Goal: Task Accomplishment & Management: Manage account settings

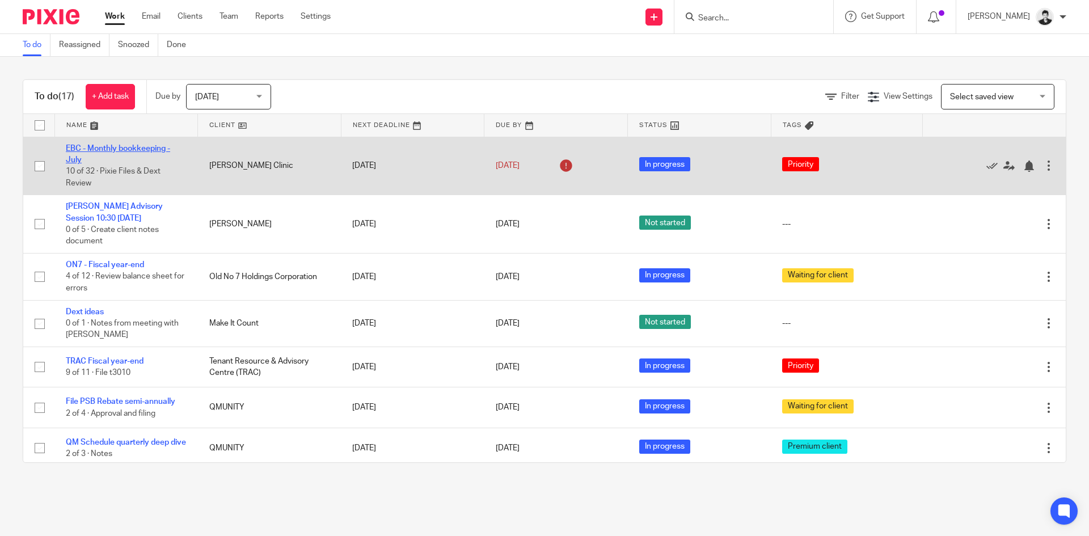
click at [125, 149] on link "EBC - Monthly bookkeeping - July" at bounding box center [118, 154] width 104 height 19
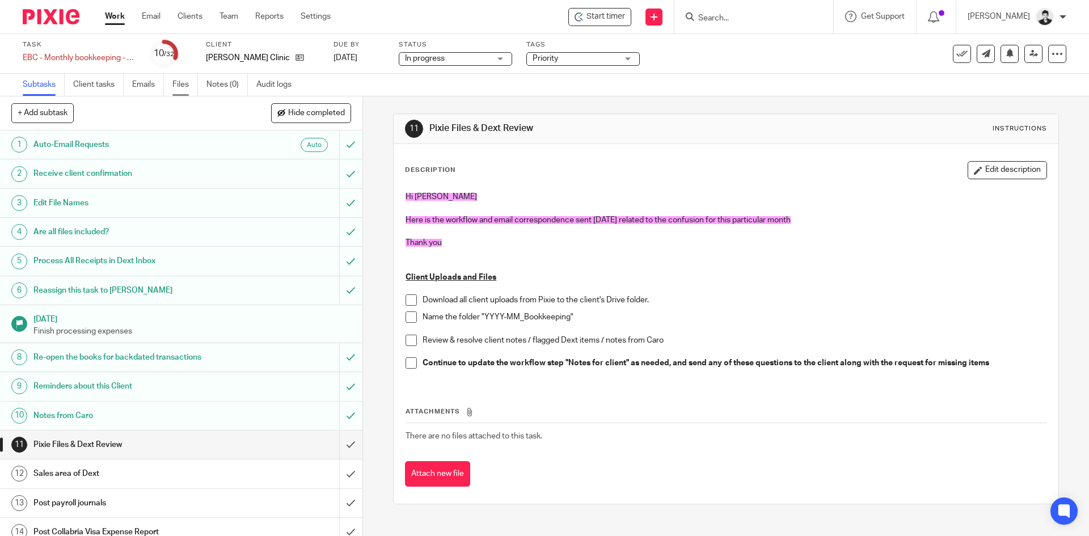
click at [183, 84] on link "Files" at bounding box center [185, 85] width 26 height 22
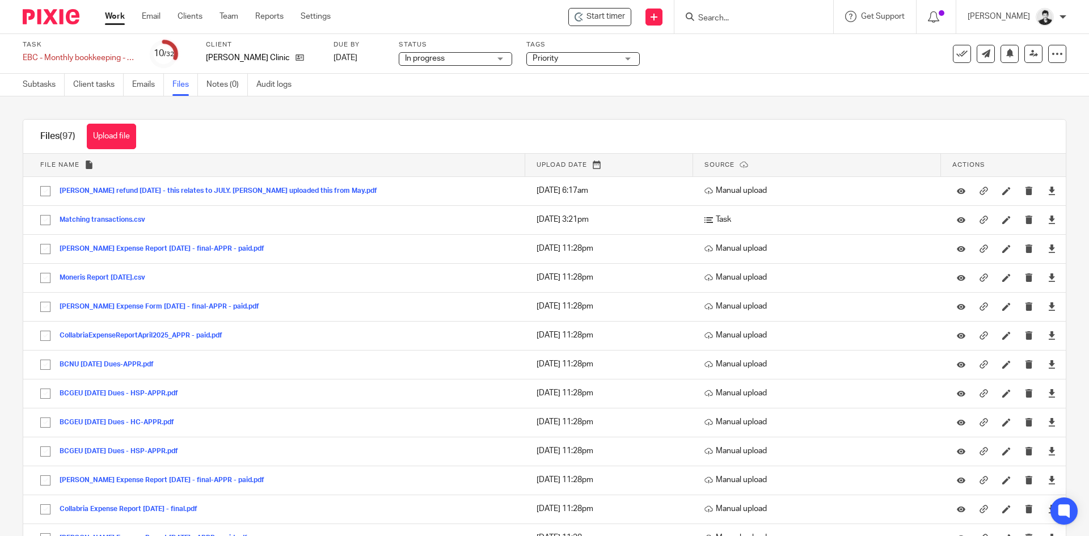
drag, startPoint x: 120, startPoint y: 20, endPoint x: 124, endPoint y: 24, distance: 6.4
click at [120, 20] on link "Work" at bounding box center [115, 16] width 20 height 11
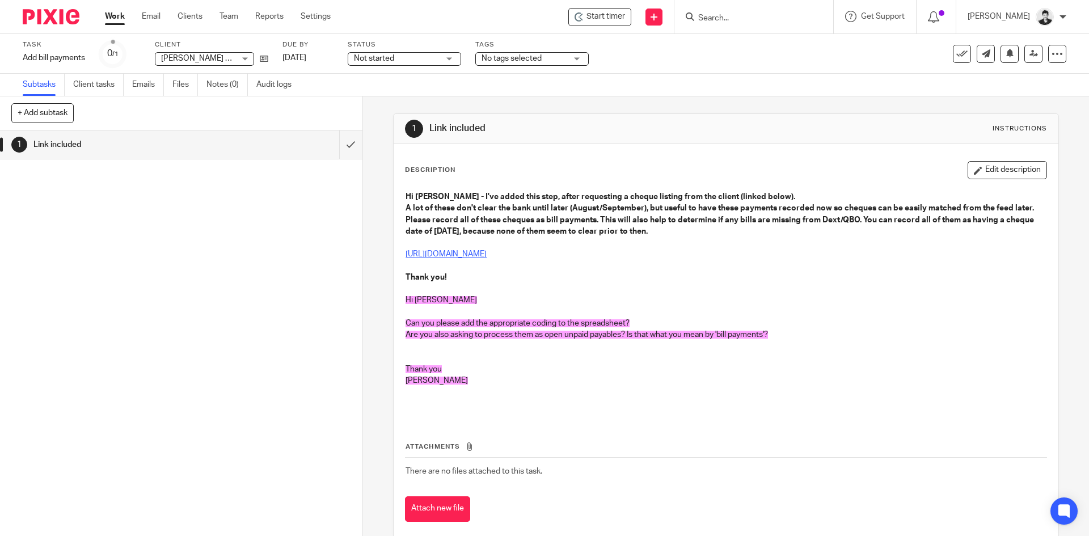
click at [487, 255] on link "https://docs.google.com/spreadsheets/d/1LhJ0ezugZemSqu2QeF1qm0AOfgAPKcBDJ_ZaDR-…" at bounding box center [445, 254] width 81 height 8
click at [984, 158] on div "Description Edit description Hi Ciara - I've added this step, after requesting …" at bounding box center [726, 341] width 664 height 395
click at [990, 154] on div "Description Edit description Hi Ciara - I've added this step, after requesting …" at bounding box center [726, 341] width 664 height 395
click at [986, 171] on button "Edit description" at bounding box center [1006, 170] width 79 height 18
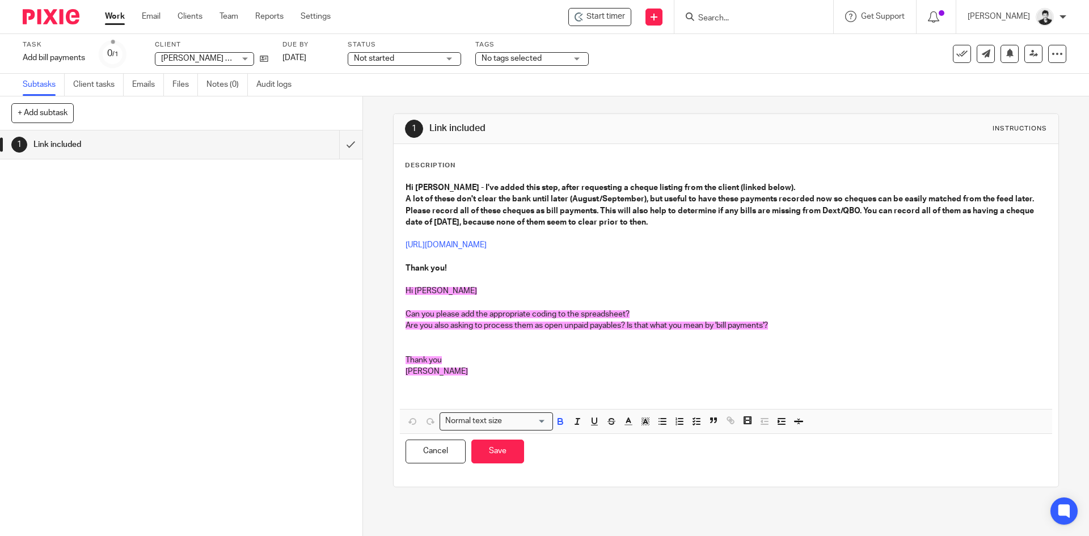
click at [514, 379] on p at bounding box center [725, 389] width 640 height 23
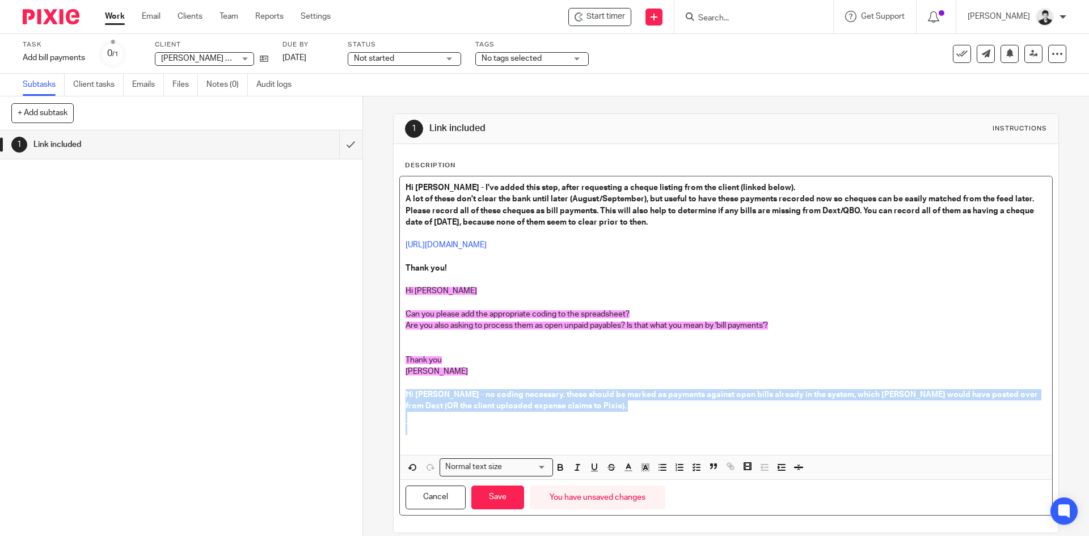
click at [405, 391] on strong "Hi Ciara - no coding necessary. these should be marked as payments against open…" at bounding box center [722, 400] width 634 height 19
click at [638, 473] on button "button" at bounding box center [645, 467] width 14 height 14
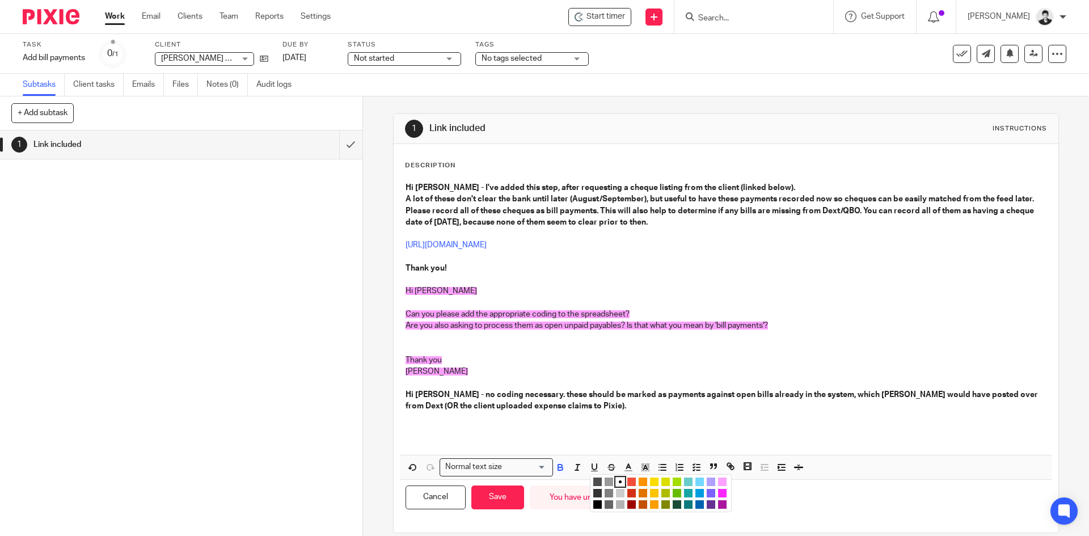
click at [653, 481] on li "color:#FCDC00" at bounding box center [654, 481] width 9 height 9
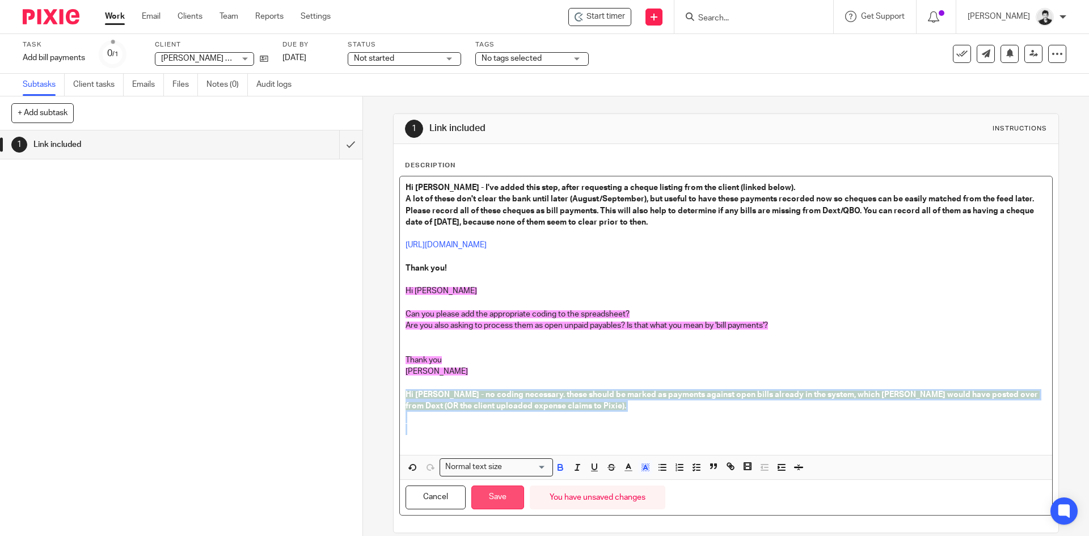
click at [498, 494] on button "Save" at bounding box center [497, 497] width 53 height 24
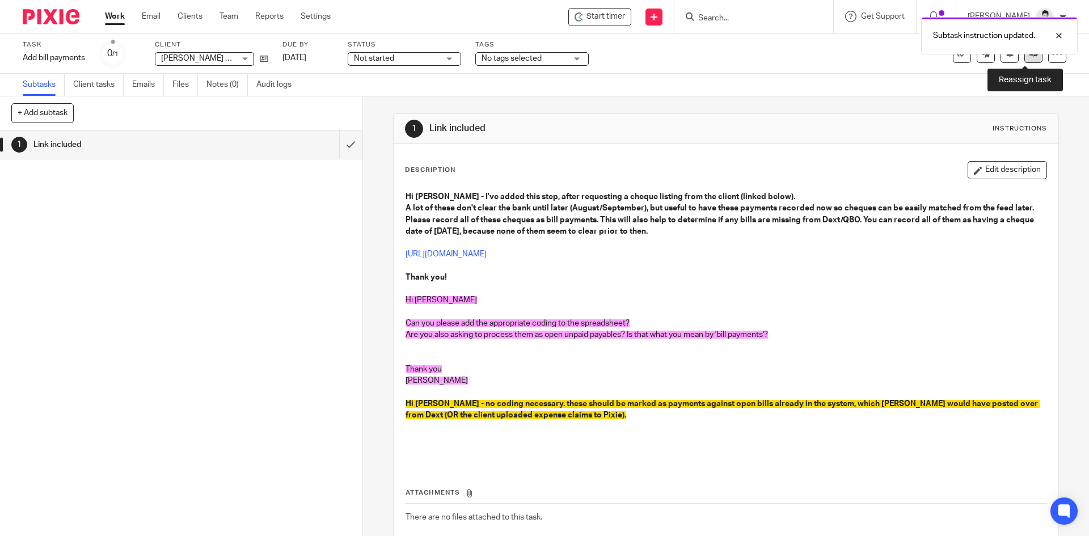
click at [1025, 61] on link at bounding box center [1033, 54] width 18 height 18
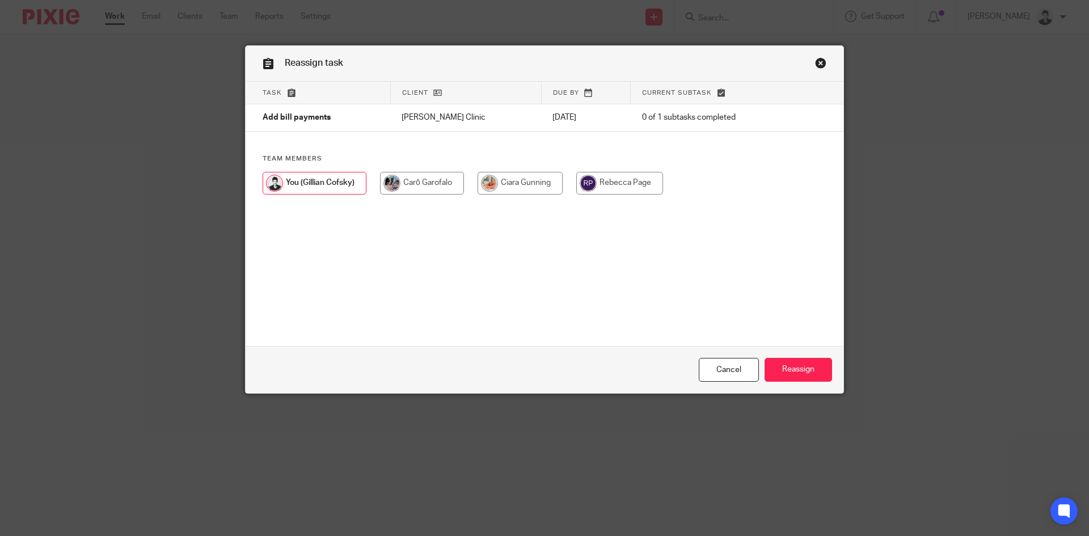
click at [515, 181] on input "radio" at bounding box center [519, 183] width 85 height 23
radio input "true"
click at [797, 373] on input "Reassign" at bounding box center [797, 370] width 67 height 24
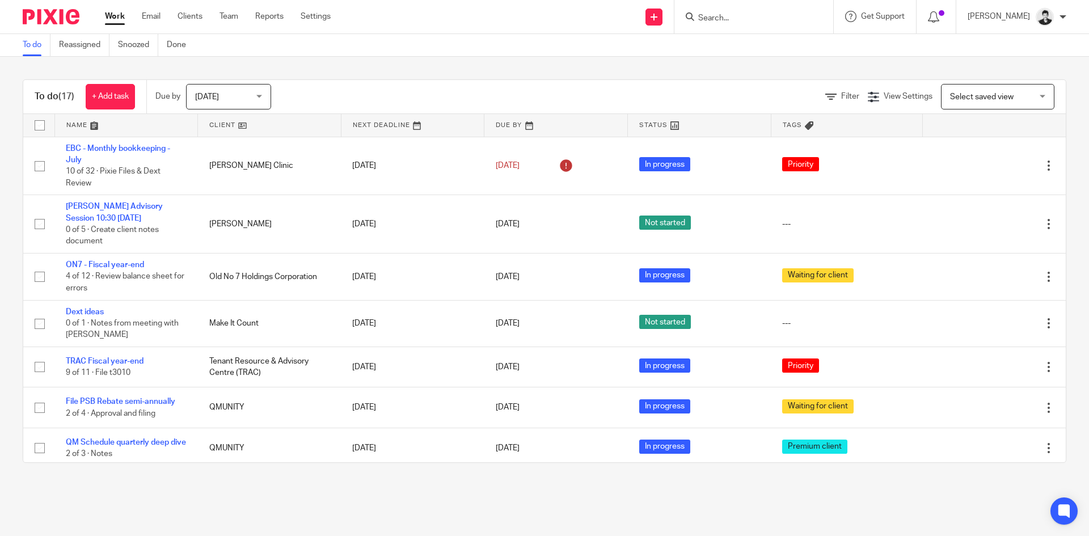
click at [956, 102] on span "Select saved view" at bounding box center [991, 96] width 83 height 24
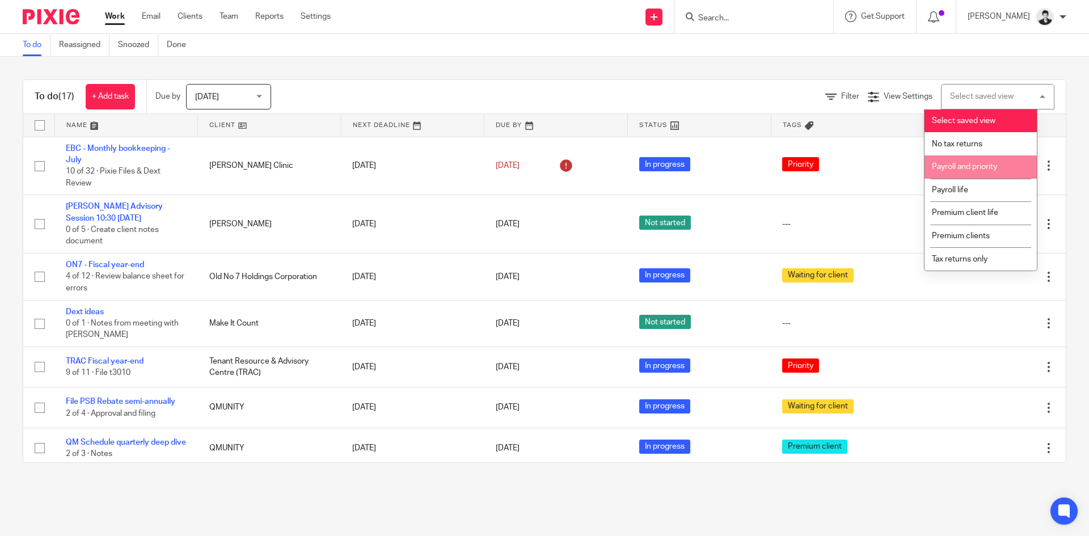
click at [969, 166] on span "Payroll and priority" at bounding box center [964, 167] width 65 height 8
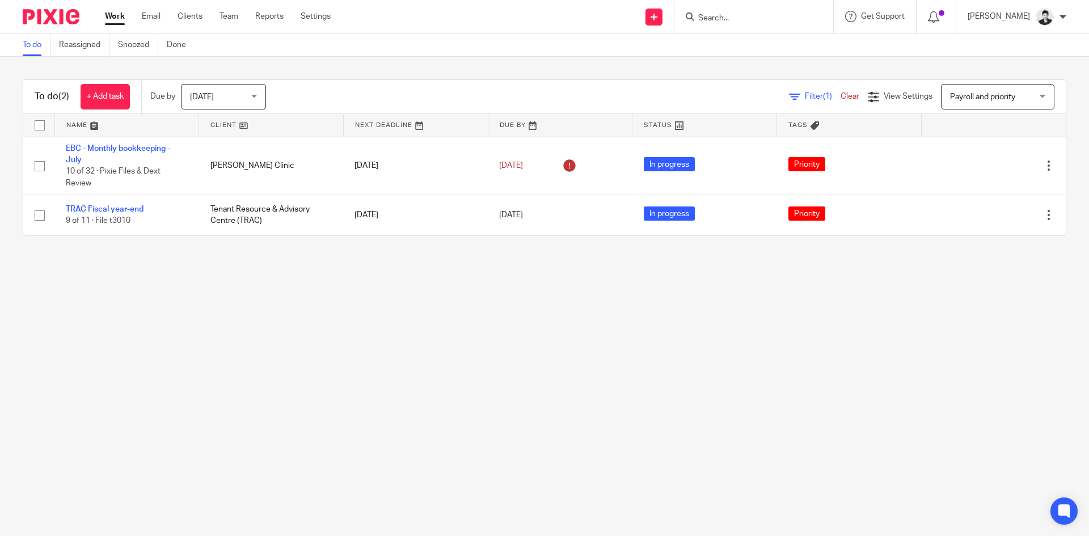
click at [997, 108] on span "Payroll and priority" at bounding box center [991, 96] width 83 height 24
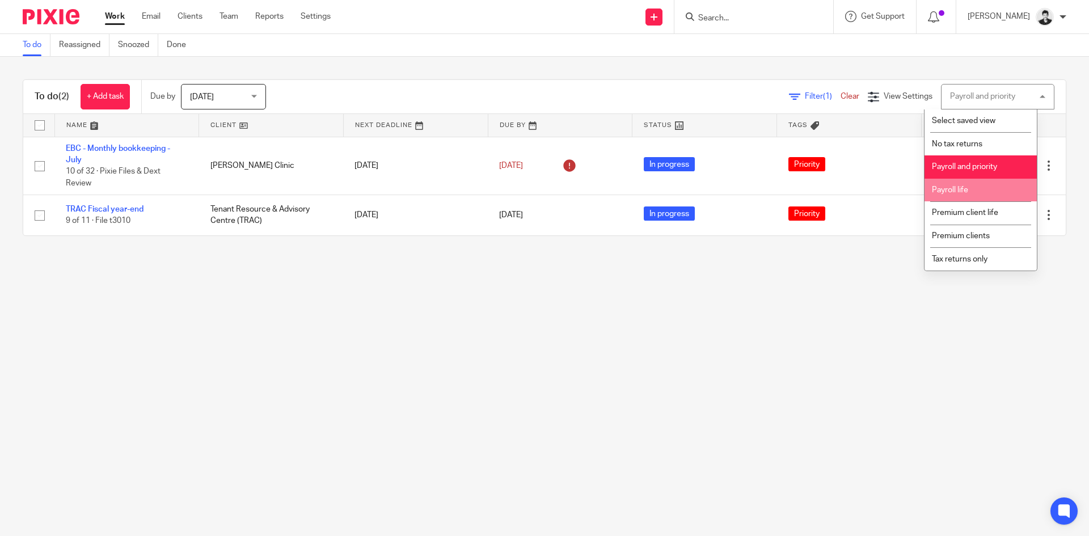
click at [986, 185] on li "Payroll life" at bounding box center [980, 190] width 112 height 23
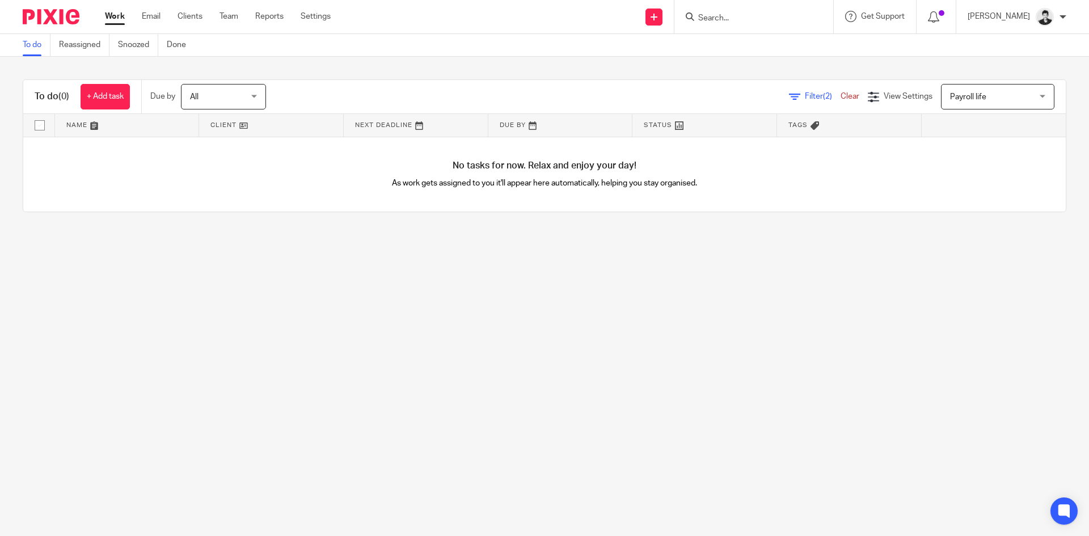
click at [987, 100] on span "Payroll life" at bounding box center [991, 96] width 83 height 24
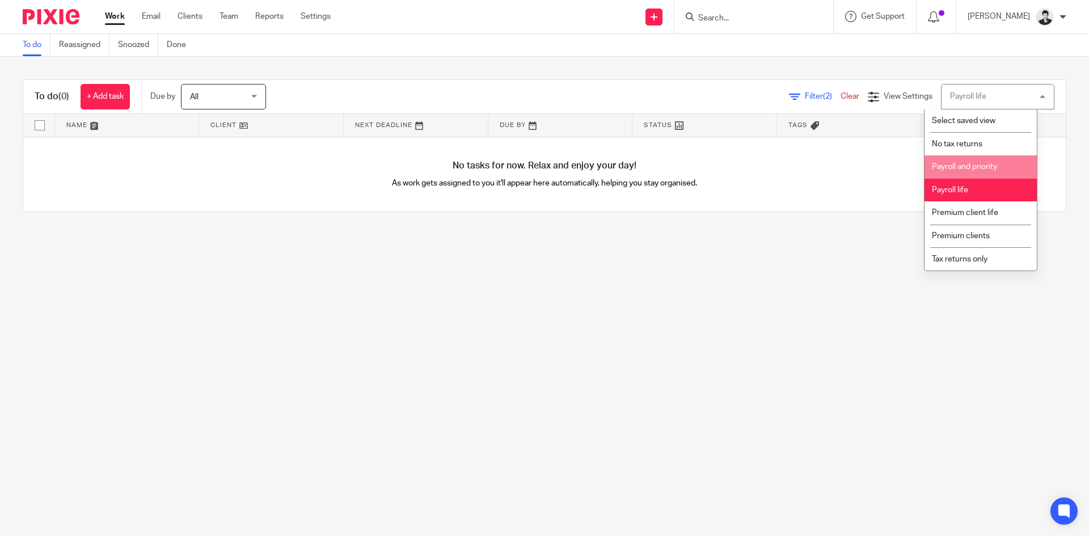
click at [990, 166] on span "Payroll and priority" at bounding box center [964, 167] width 65 height 8
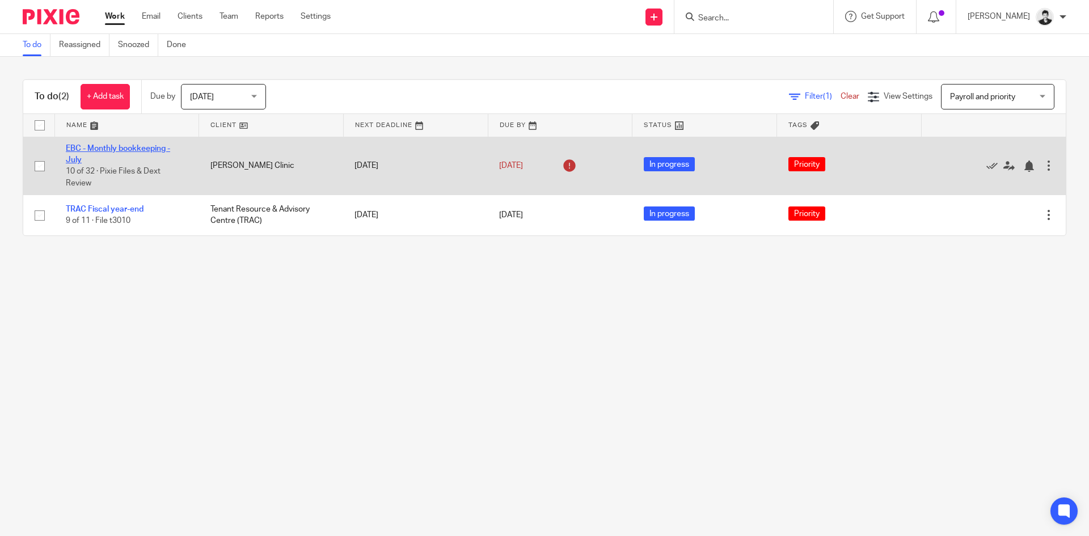
click at [117, 149] on link "EBC - Monthly bookkeeping - July" at bounding box center [118, 154] width 104 height 19
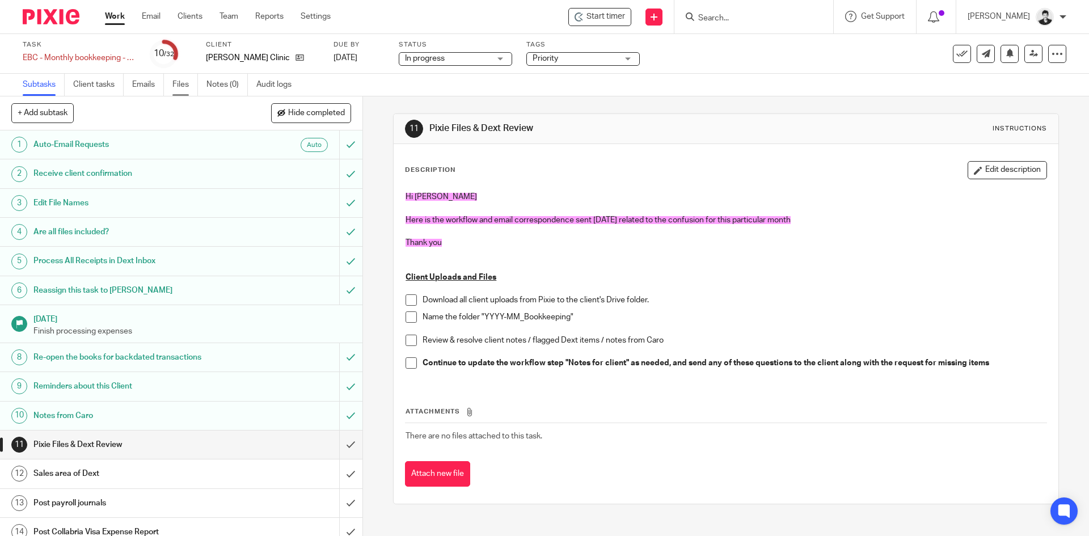
click at [190, 85] on link "Files" at bounding box center [185, 85] width 26 height 22
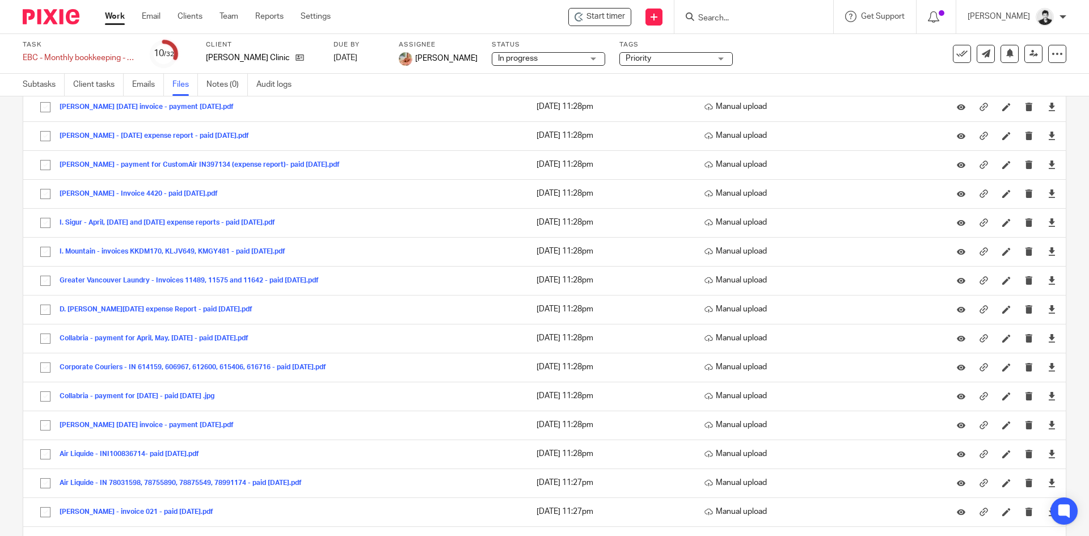
scroll to position [1902, 0]
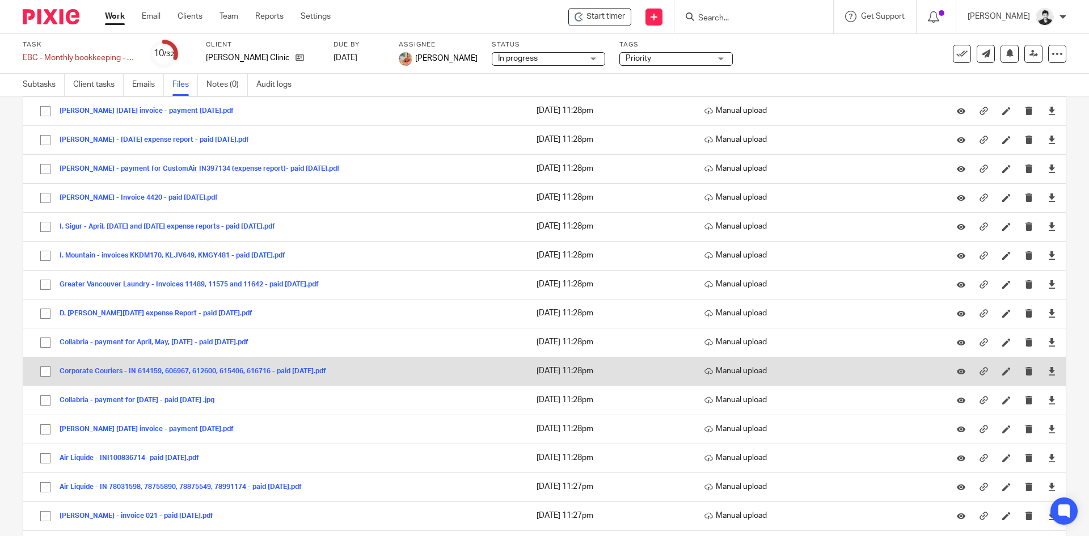
click at [323, 367] on button "Corporate Couriers - IN 614159, 606967, 612600, 615406, 616716 - paid Aug 6, 20…" at bounding box center [197, 371] width 275 height 8
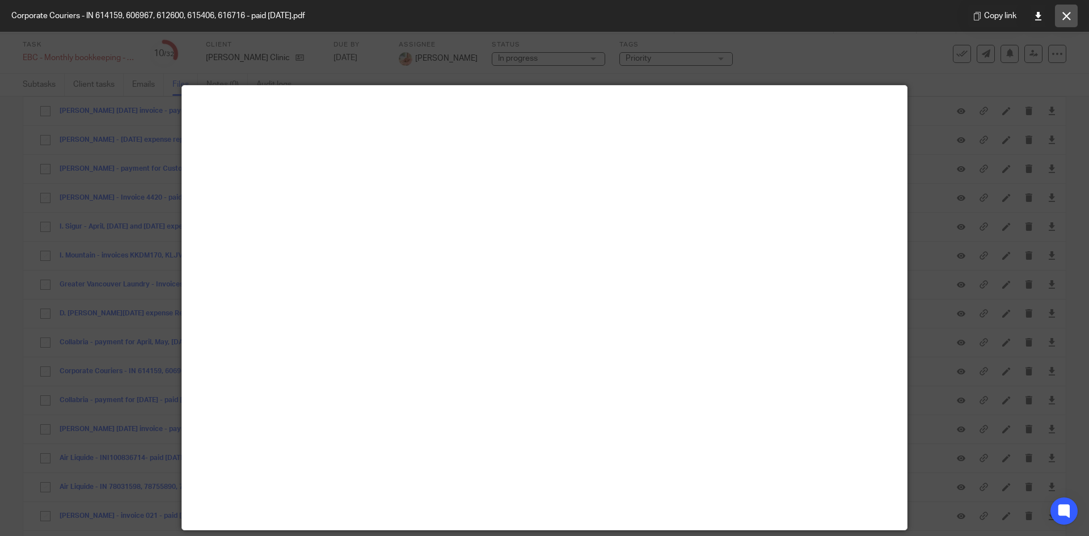
click at [1056, 10] on button at bounding box center [1066, 16] width 23 height 23
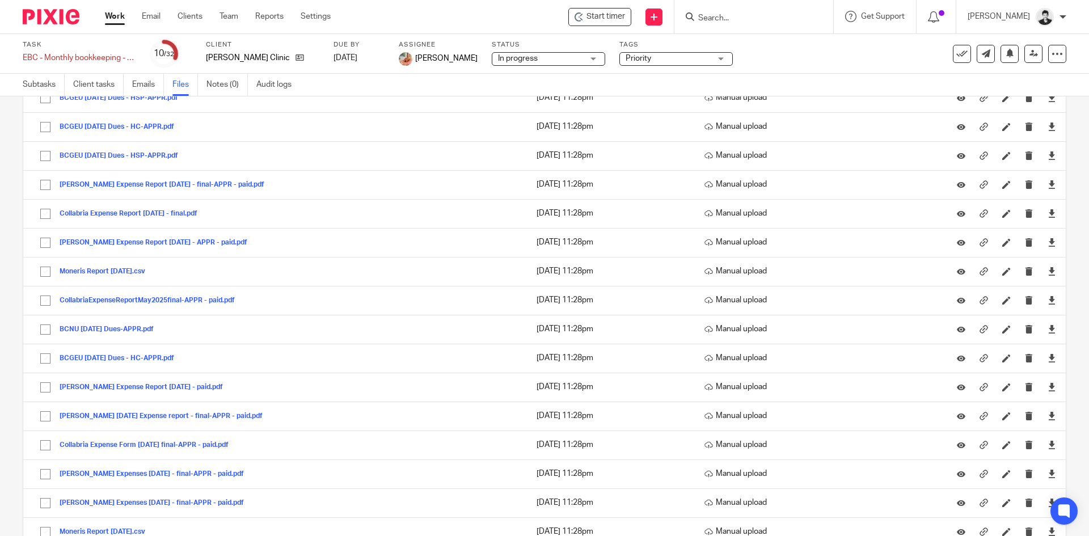
scroll to position [0, 0]
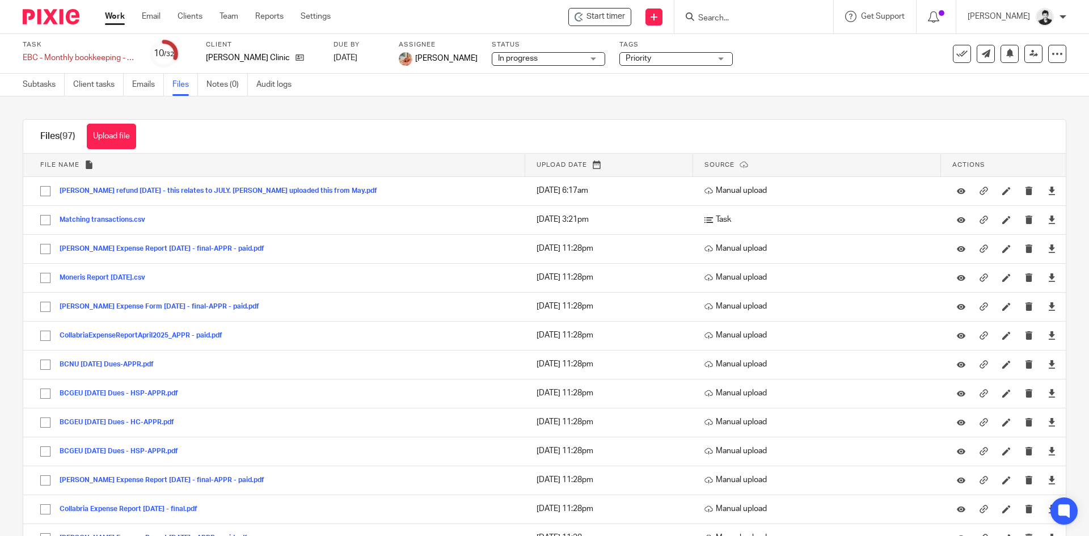
click at [108, 20] on link "Work" at bounding box center [115, 16] width 20 height 11
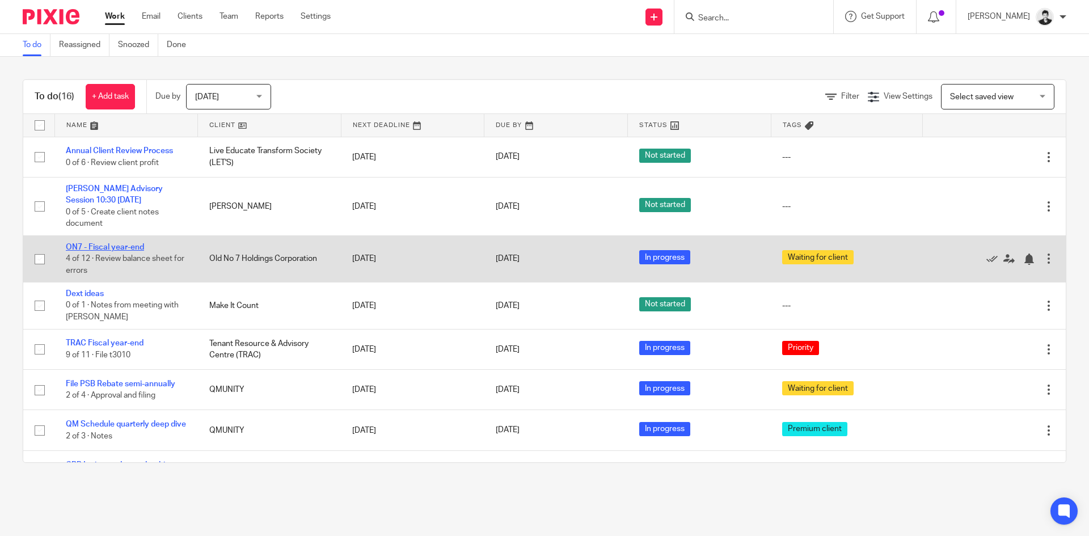
click at [124, 251] on link "ON7 - Fiscal year-end" at bounding box center [105, 247] width 78 height 8
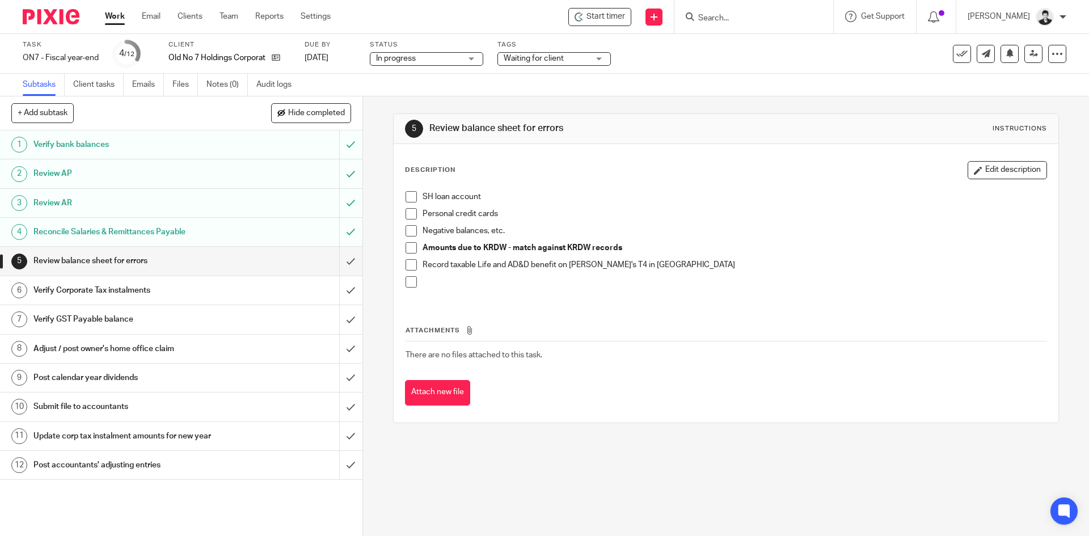
click at [747, 19] on input "Search" at bounding box center [748, 19] width 102 height 10
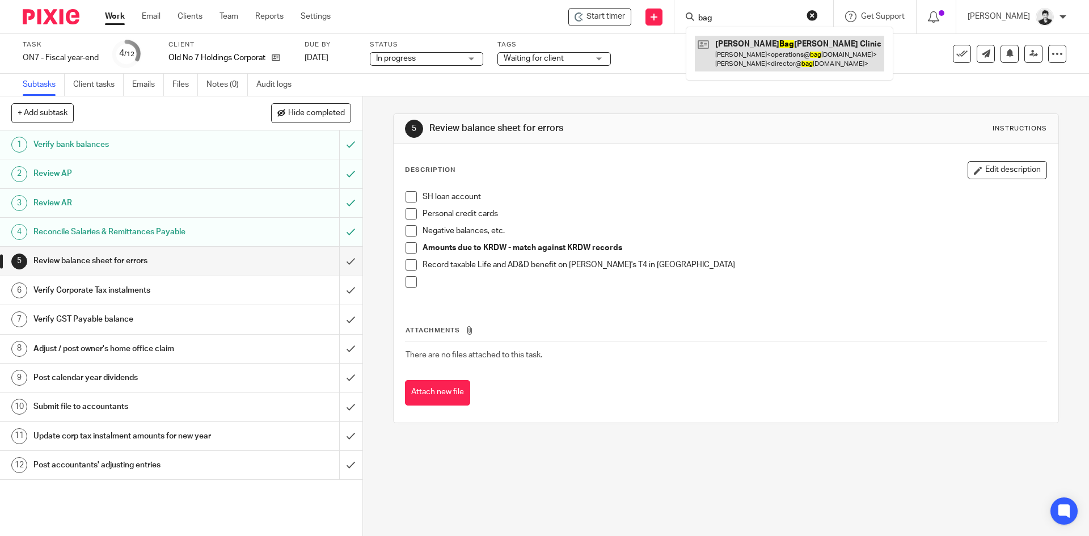
type input "bag"
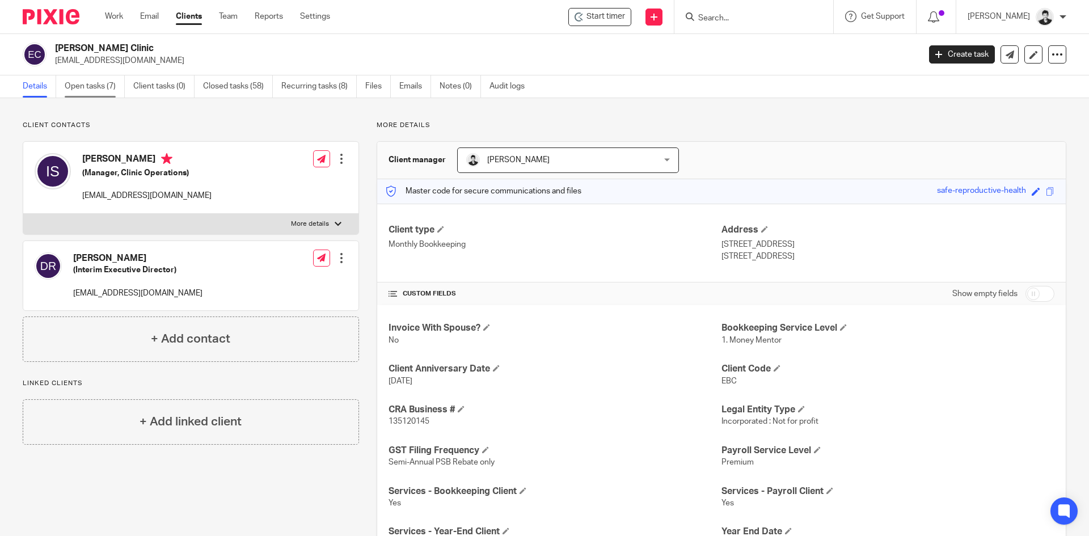
click at [94, 79] on link "Open tasks (7)" at bounding box center [95, 86] width 60 height 22
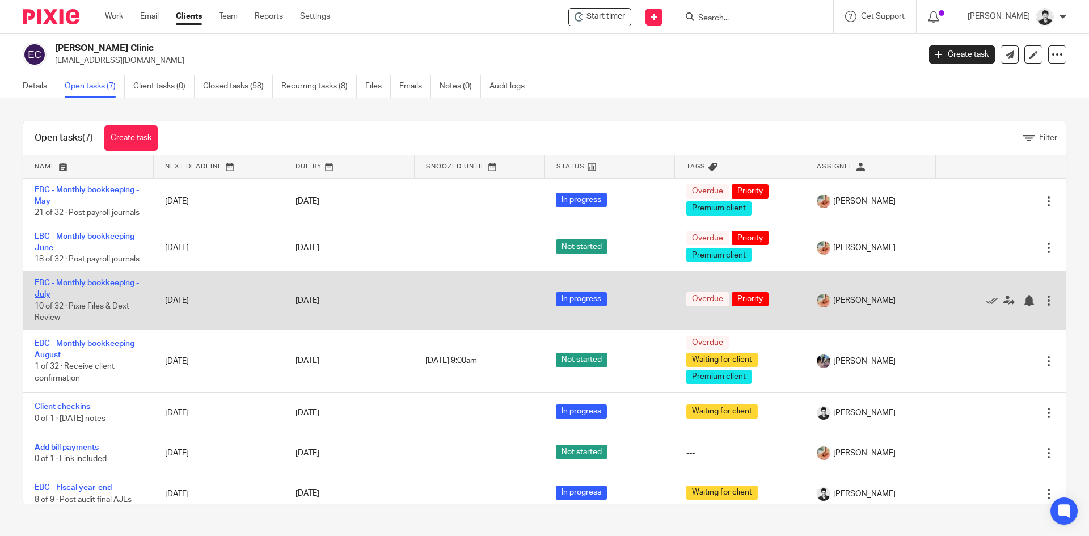
click at [99, 298] on link "EBC - Monthly bookkeeping - July" at bounding box center [87, 288] width 104 height 19
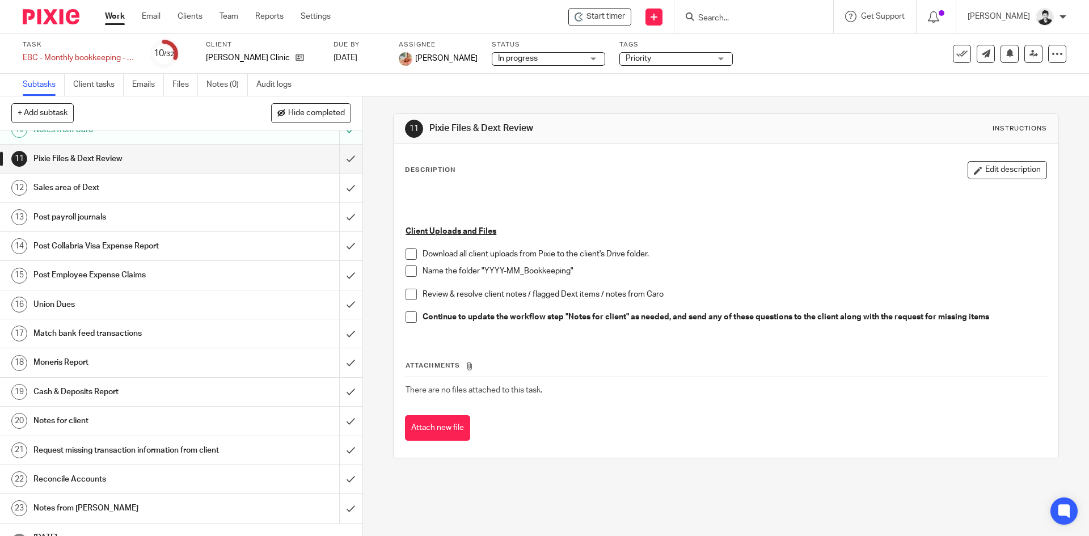
scroll to position [297, 0]
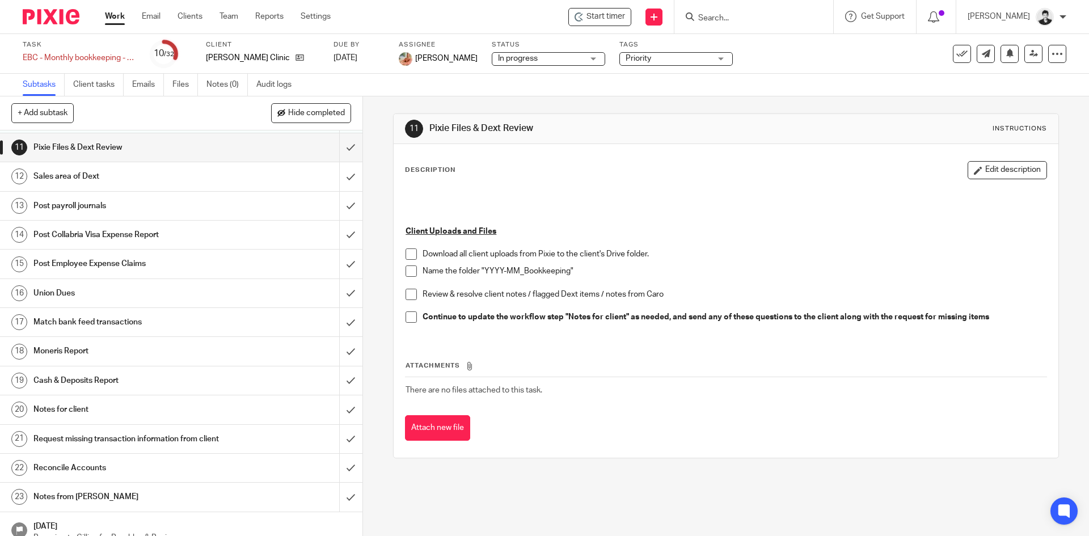
click at [124, 267] on h1 "Post Employee Expense Claims" at bounding box center [131, 263] width 196 height 17
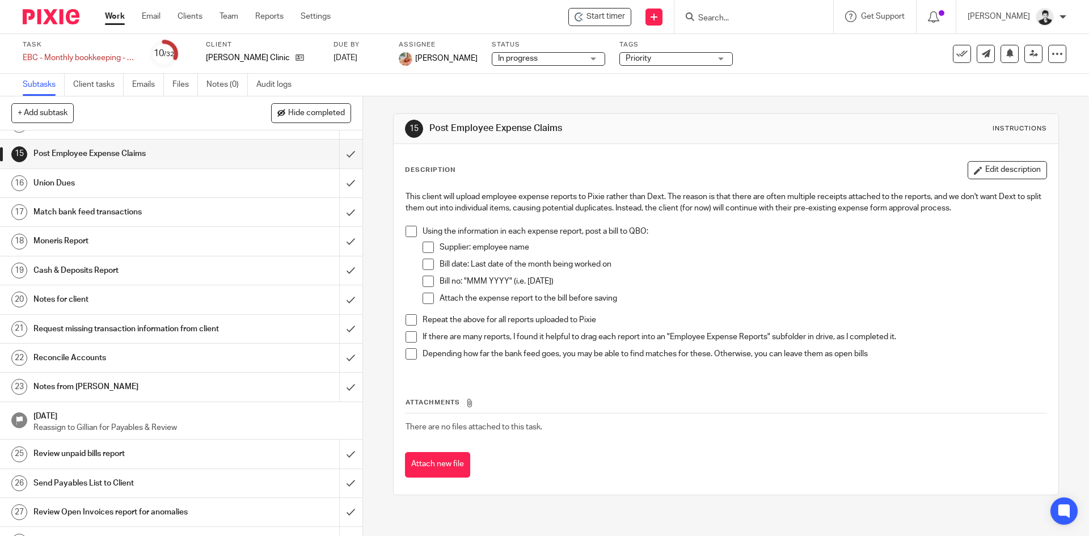
scroll to position [472, 0]
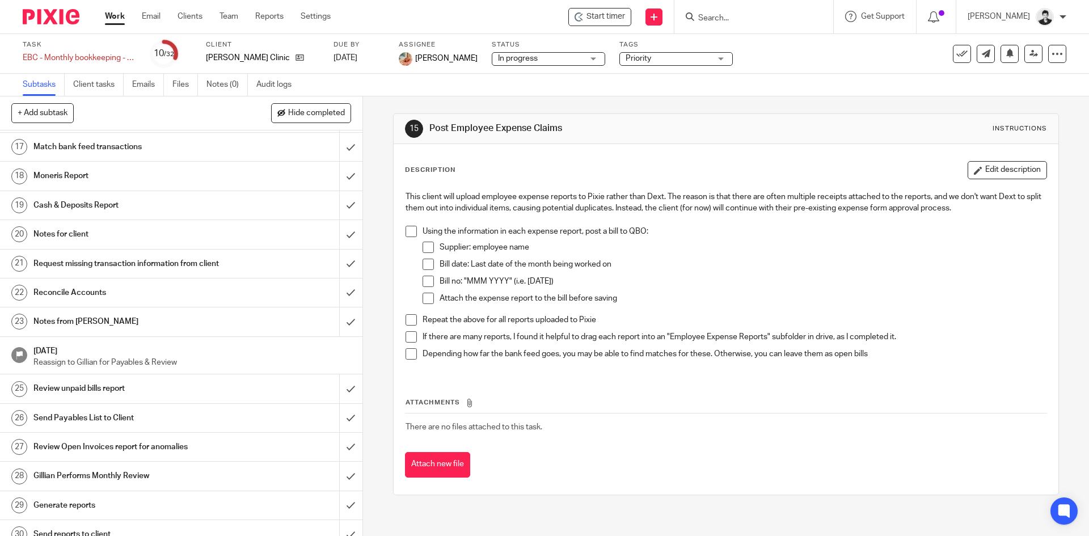
click at [180, 267] on h1 "Request missing transaction information from client" at bounding box center [131, 263] width 196 height 17
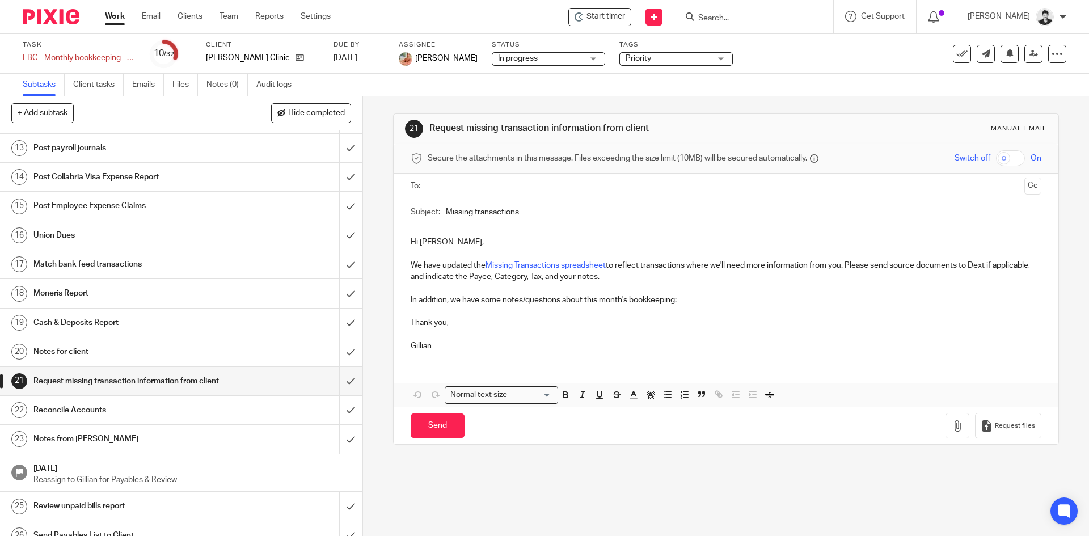
scroll to position [235, 0]
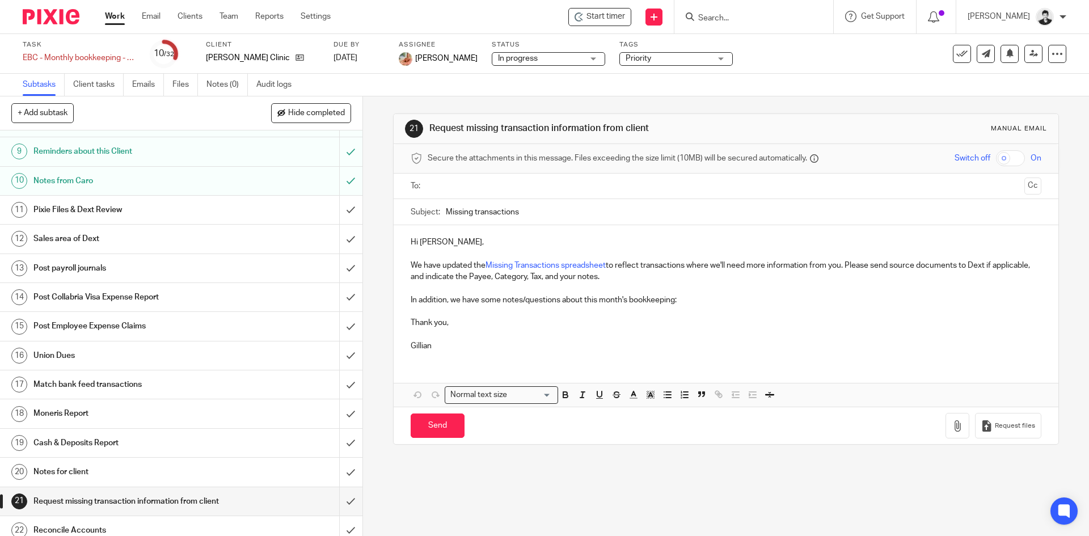
click at [147, 382] on h1 "Match bank feed transactions" at bounding box center [131, 384] width 196 height 17
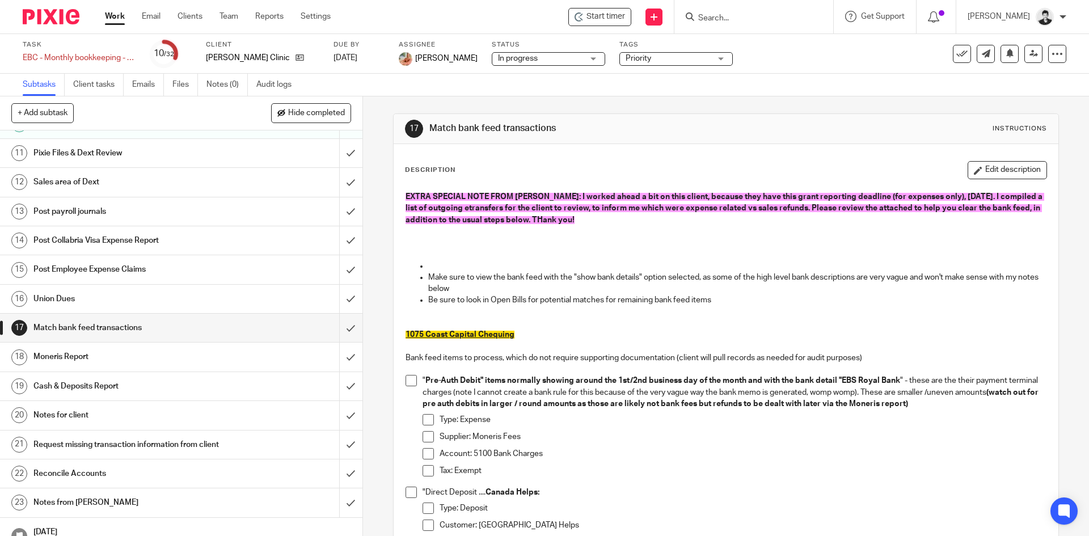
scroll to position [293, 0]
